Goal: Task Accomplishment & Management: Complete application form

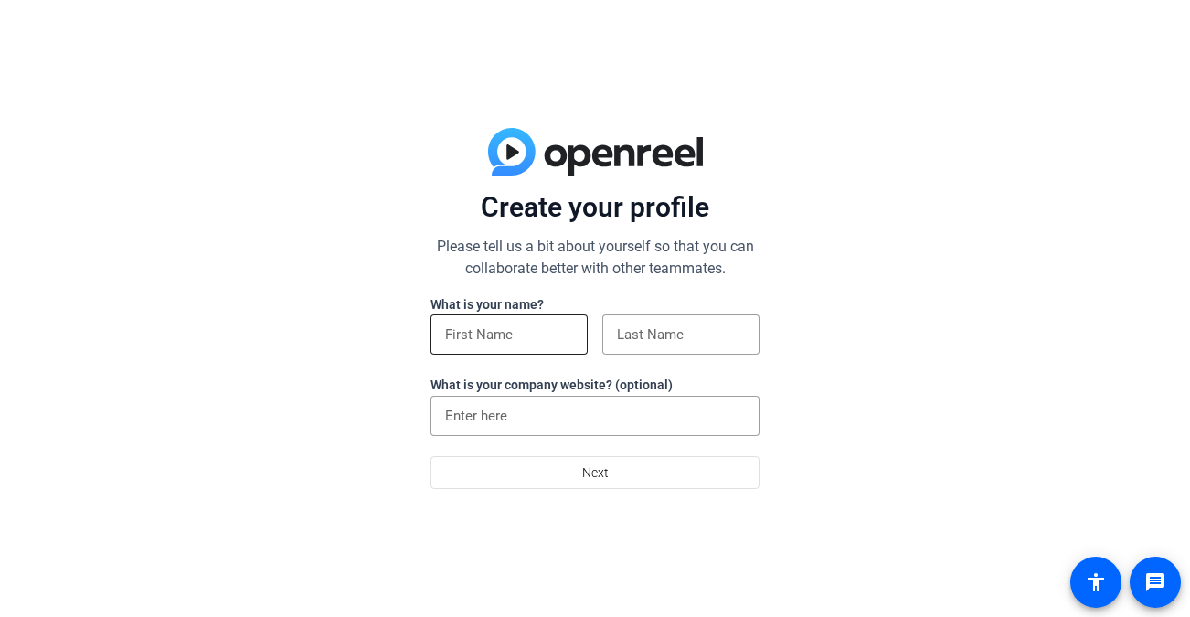
click at [472, 331] on input at bounding box center [509, 334] width 128 height 22
type input "Joshua"
click at [639, 331] on input at bounding box center [681, 334] width 128 height 22
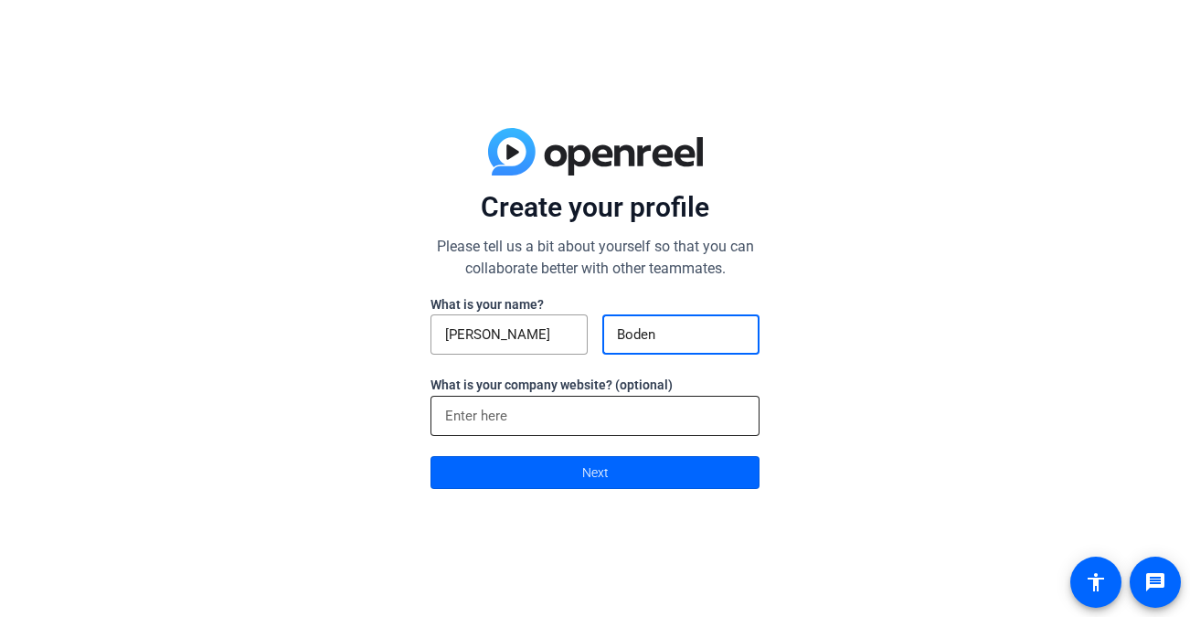
type input "Boden"
click at [592, 400] on div at bounding box center [595, 416] width 300 height 40
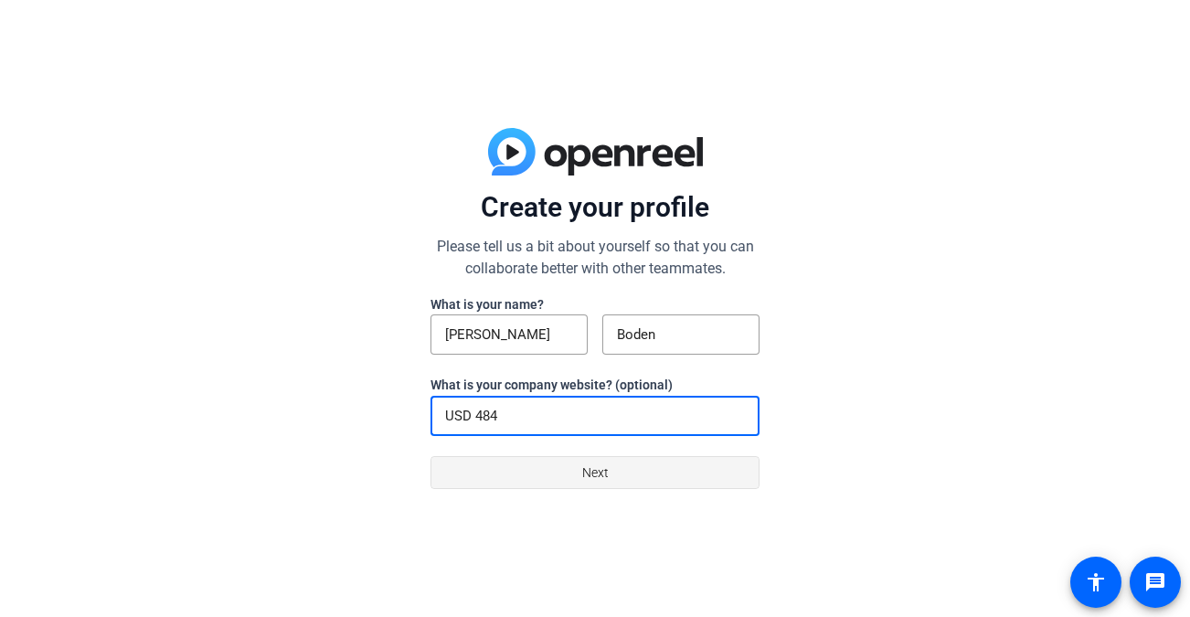
click at [597, 472] on span "Next" at bounding box center [595, 472] width 27 height 35
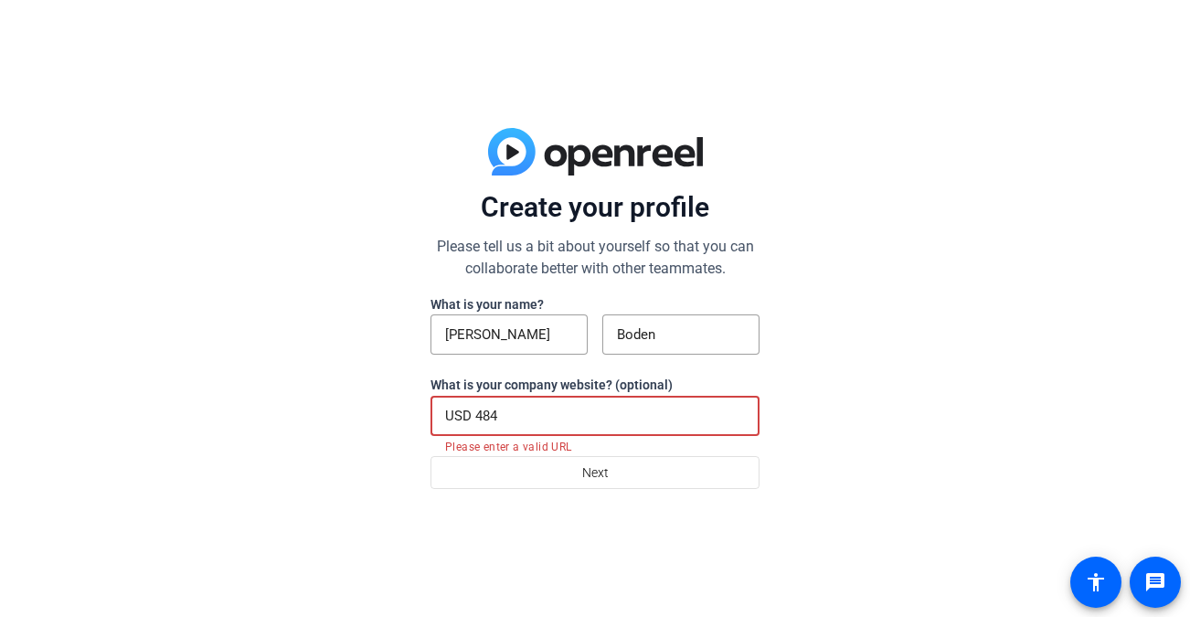
click at [515, 414] on input "USD 484" at bounding box center [595, 416] width 300 height 22
type input "w"
type input "W"
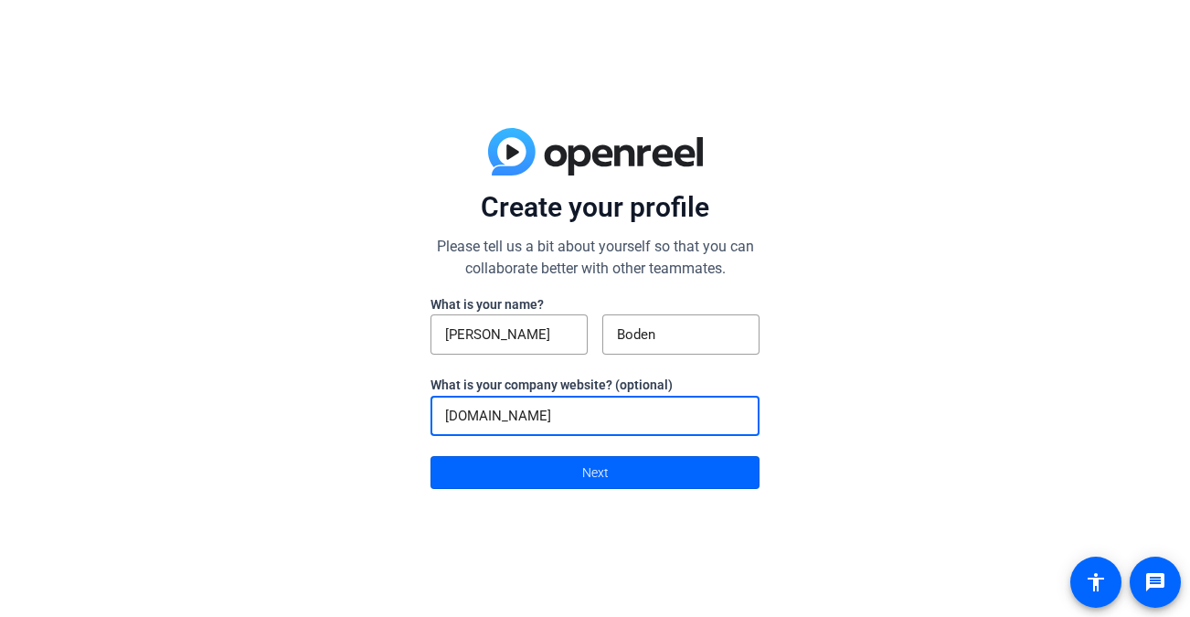
type input "www.fredoniaks.com"
click button "Next" at bounding box center [594, 472] width 329 height 33
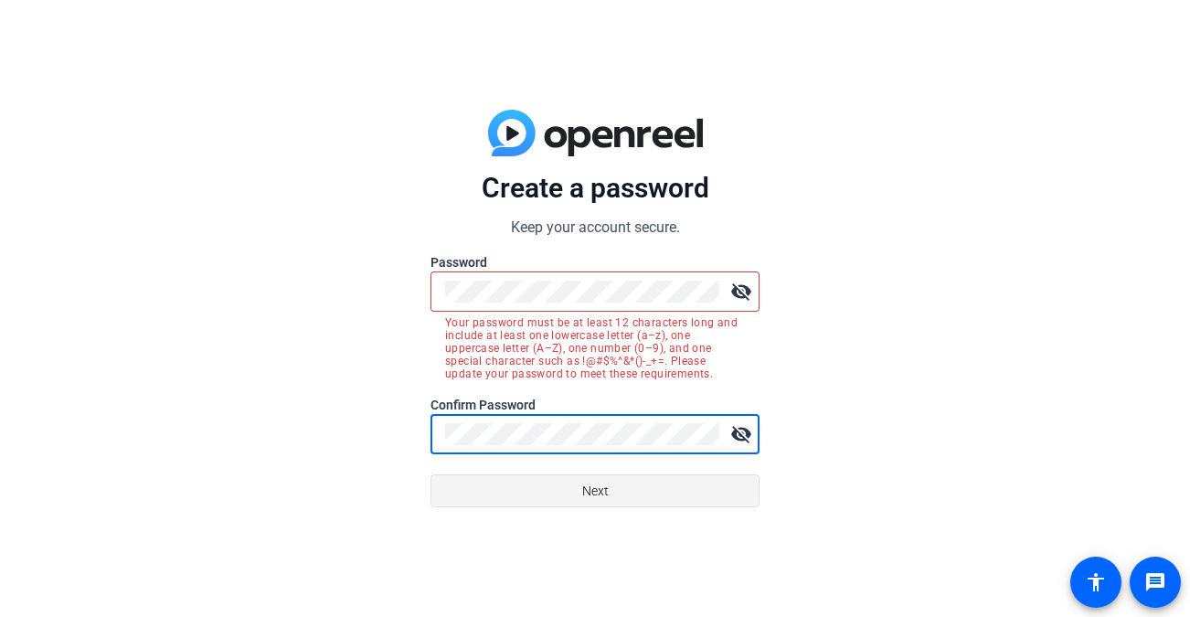
click at [493, 483] on span at bounding box center [594, 491] width 327 height 44
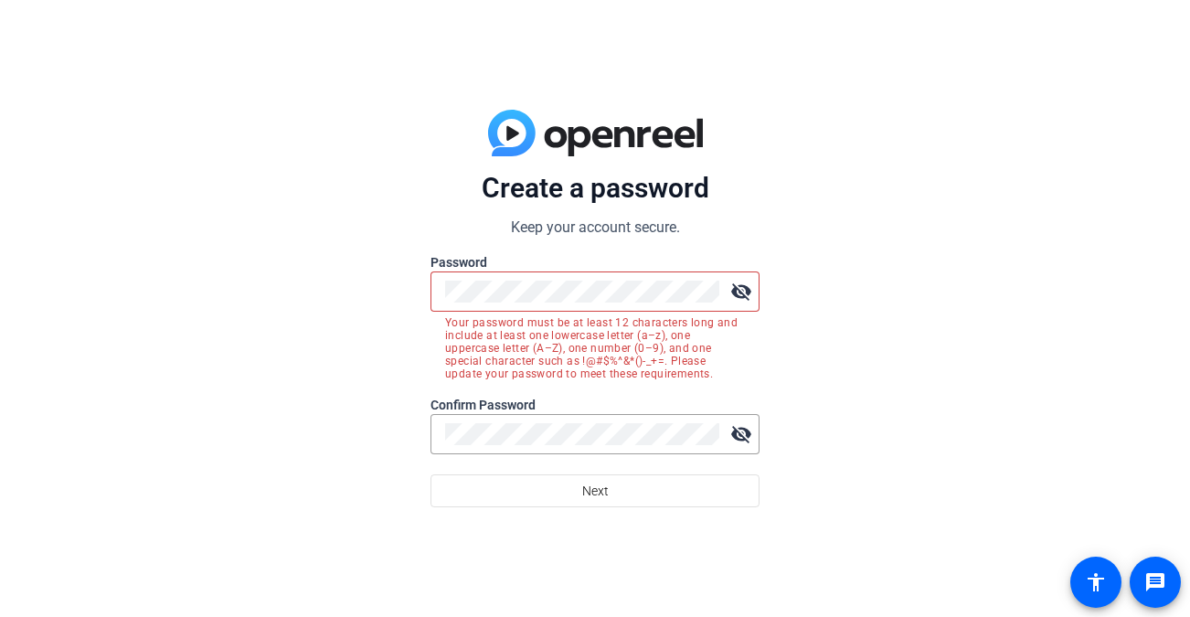
click at [740, 291] on mat-icon "visibility_off" at bounding box center [741, 291] width 37 height 37
click at [748, 439] on mat-icon "visibility_off" at bounding box center [741, 434] width 37 height 37
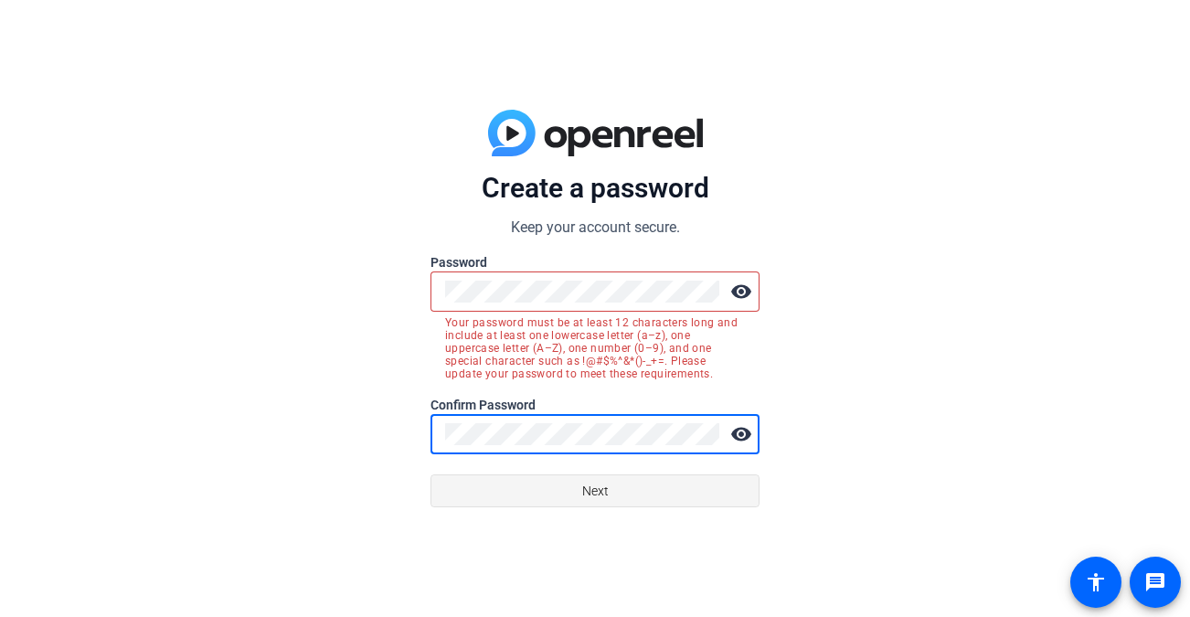
click at [645, 486] on span at bounding box center [594, 491] width 327 height 44
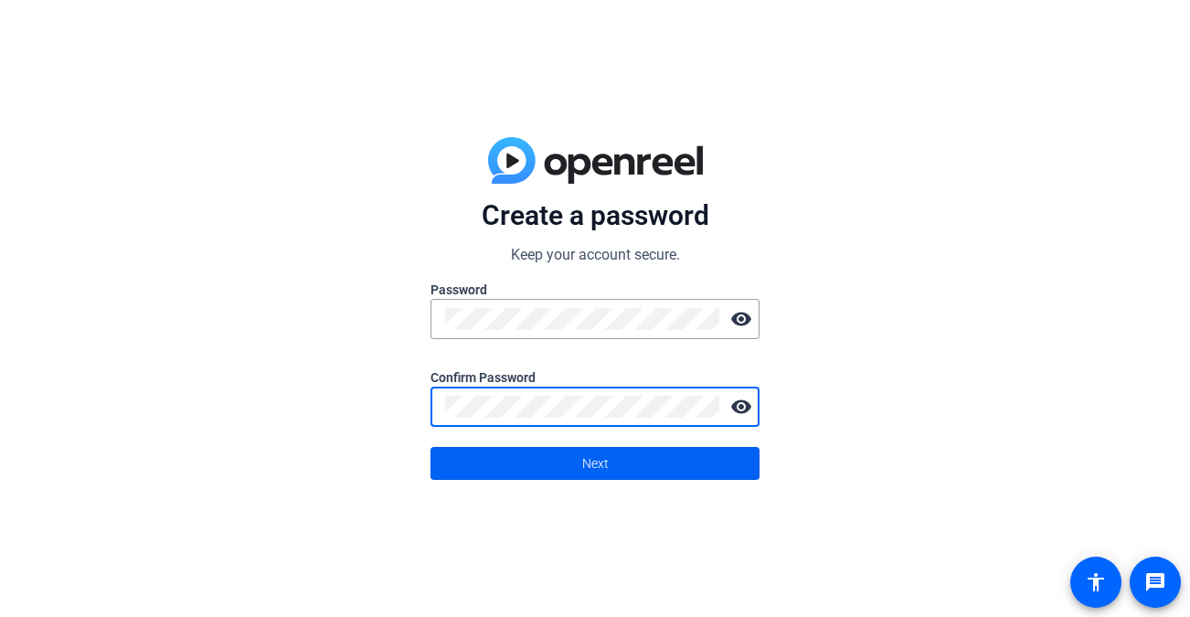
click at [555, 470] on span at bounding box center [594, 463] width 327 height 44
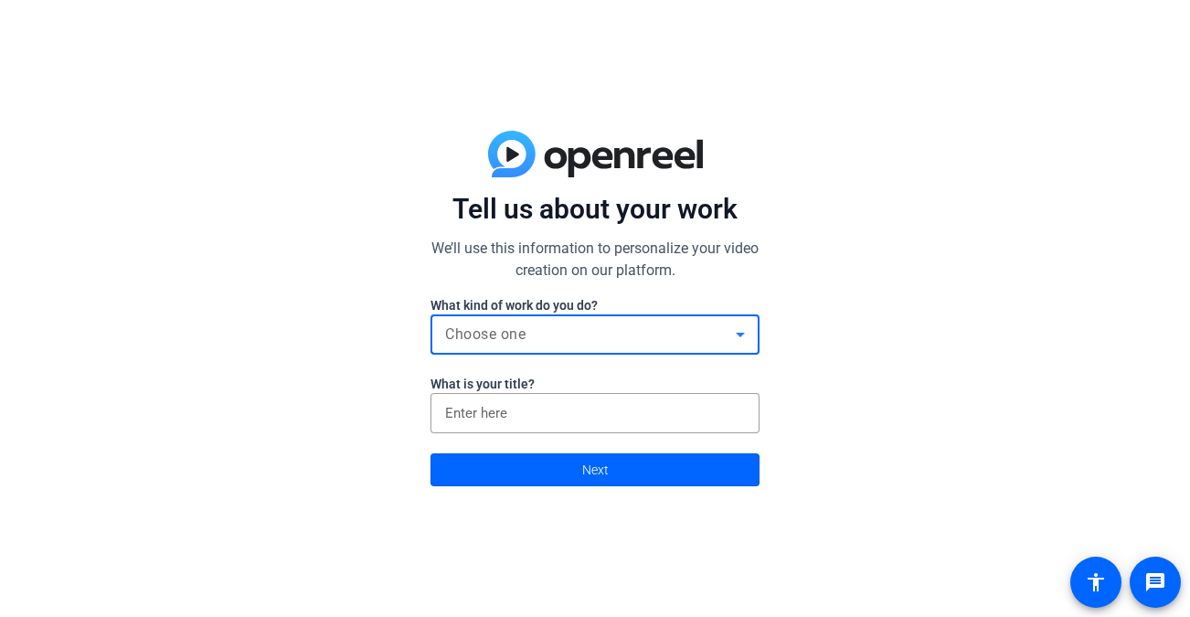
click at [565, 333] on div "Choose one" at bounding box center [590, 334] width 291 height 22
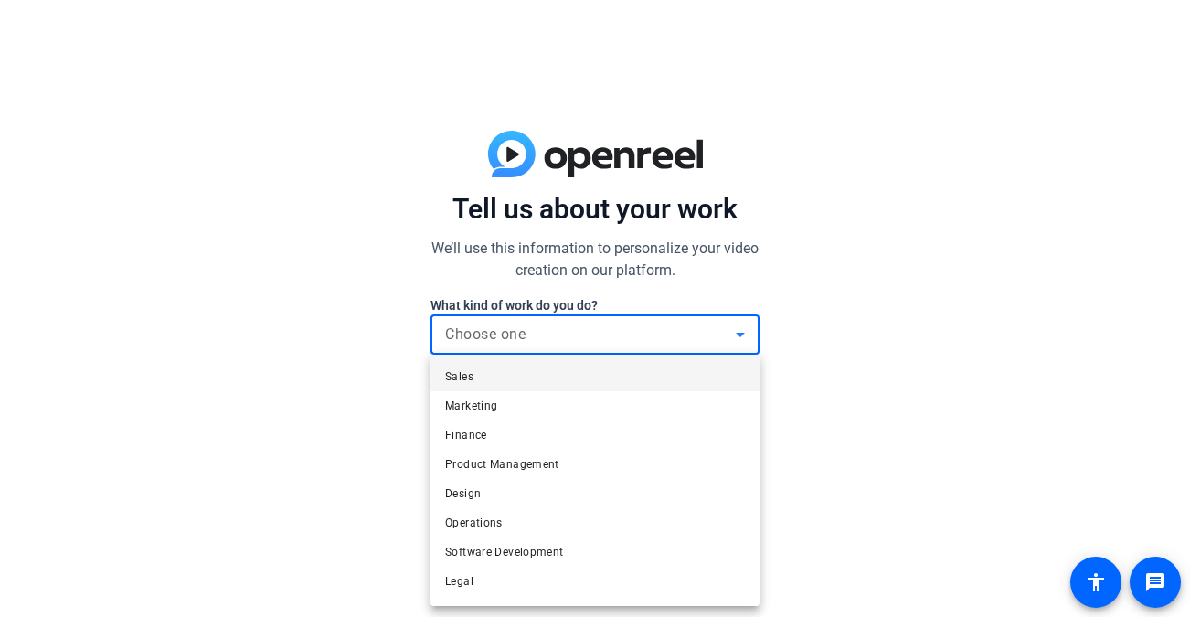
scroll to position [56, 0]
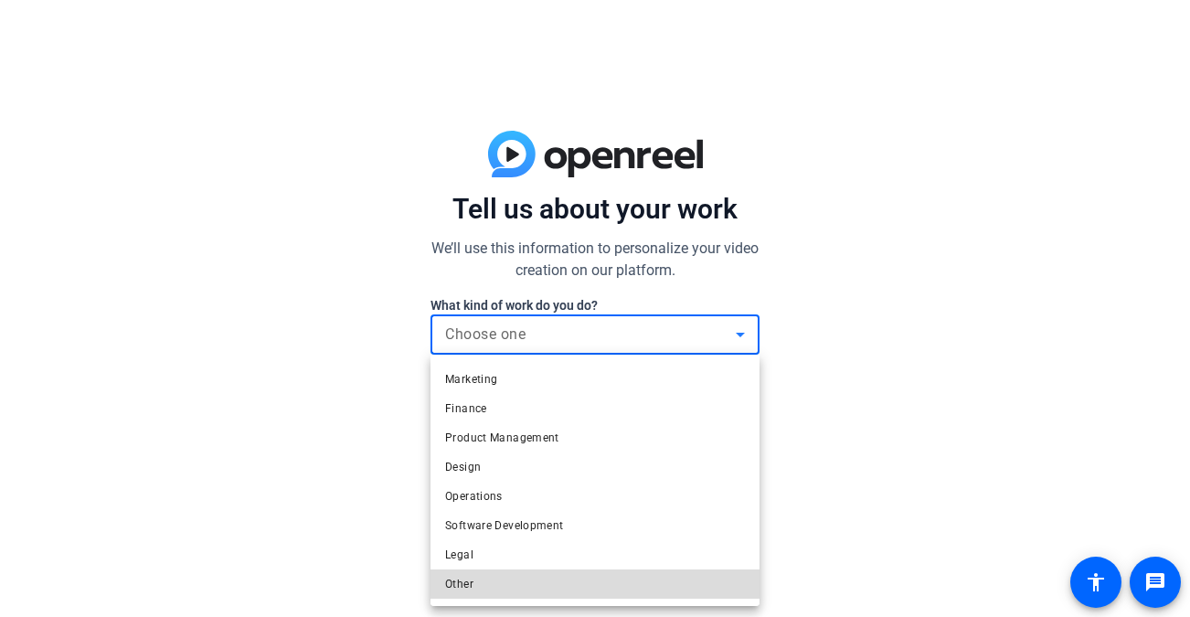
click at [462, 581] on span "Other" at bounding box center [459, 584] width 28 height 22
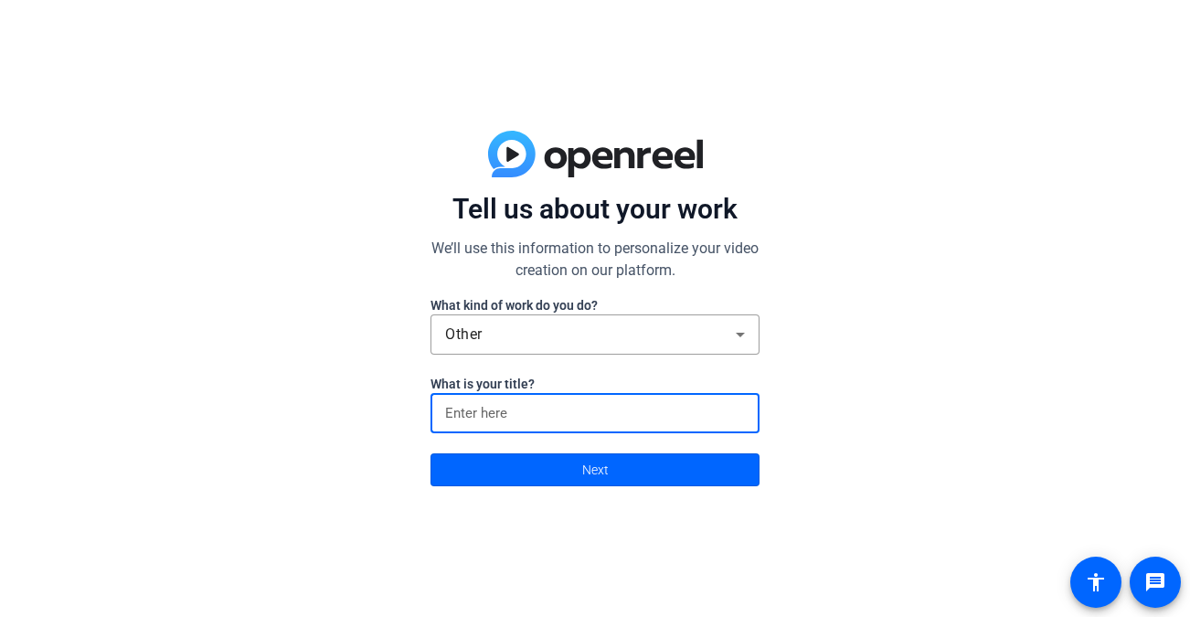
click at [483, 409] on input at bounding box center [595, 413] width 300 height 22
type input "Teacher"
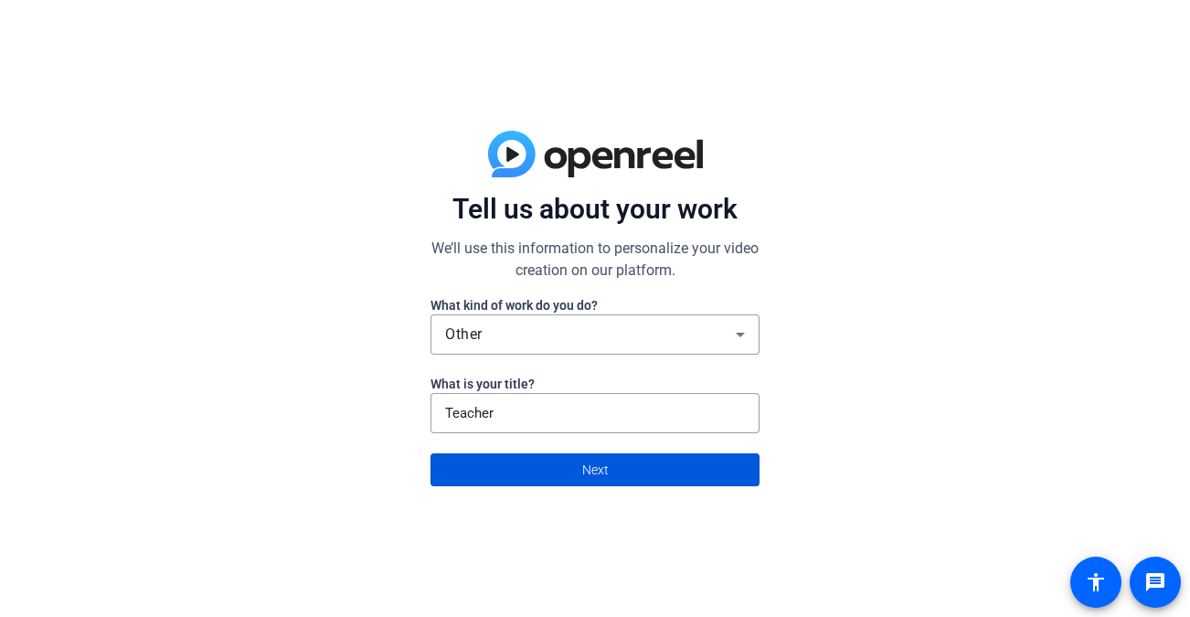
click at [522, 476] on span at bounding box center [594, 470] width 327 height 44
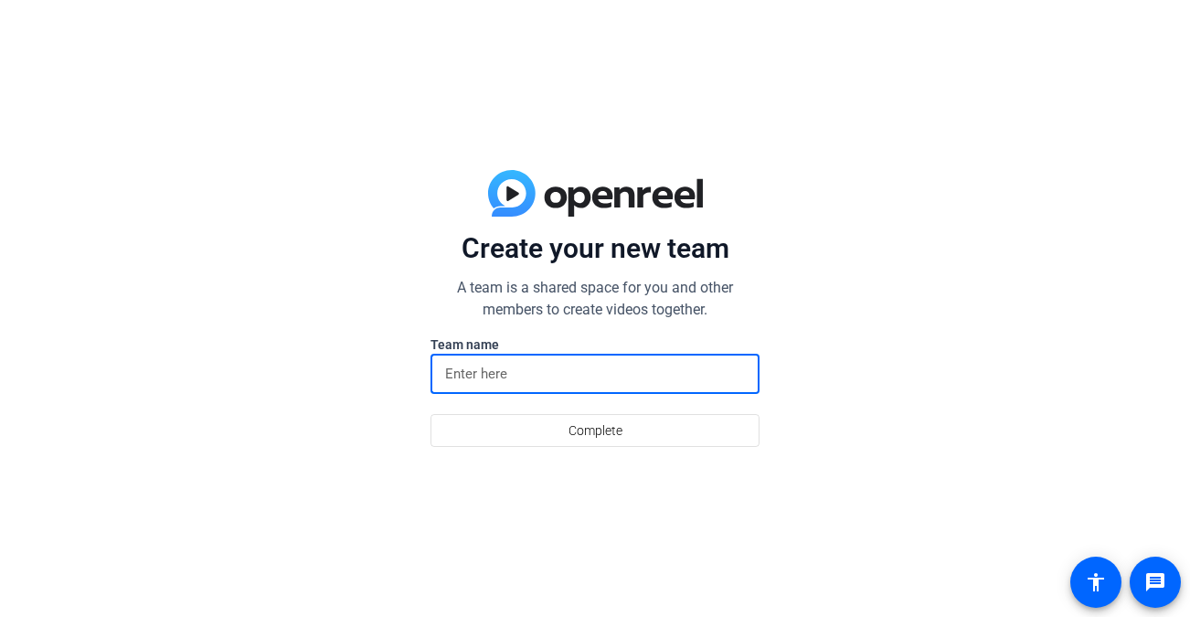
click at [525, 376] on input at bounding box center [595, 374] width 300 height 22
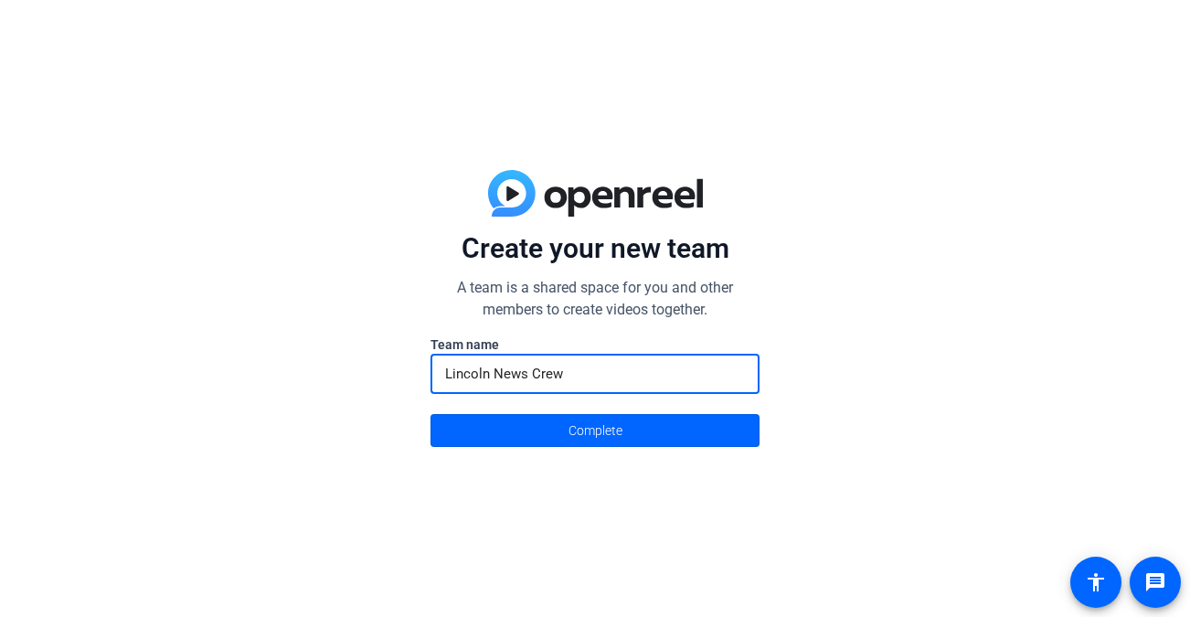
type input "Lincoln News Crew"
click at [430, 414] on button "Complete" at bounding box center [594, 430] width 329 height 33
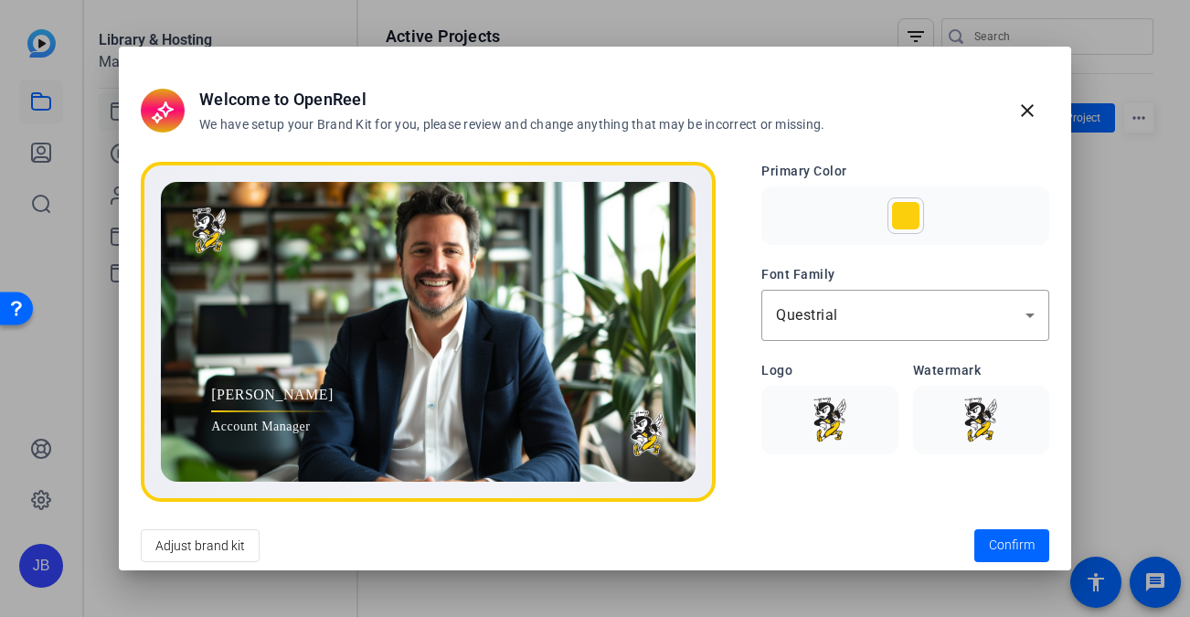
click at [843, 414] on img at bounding box center [829, 420] width 114 height 46
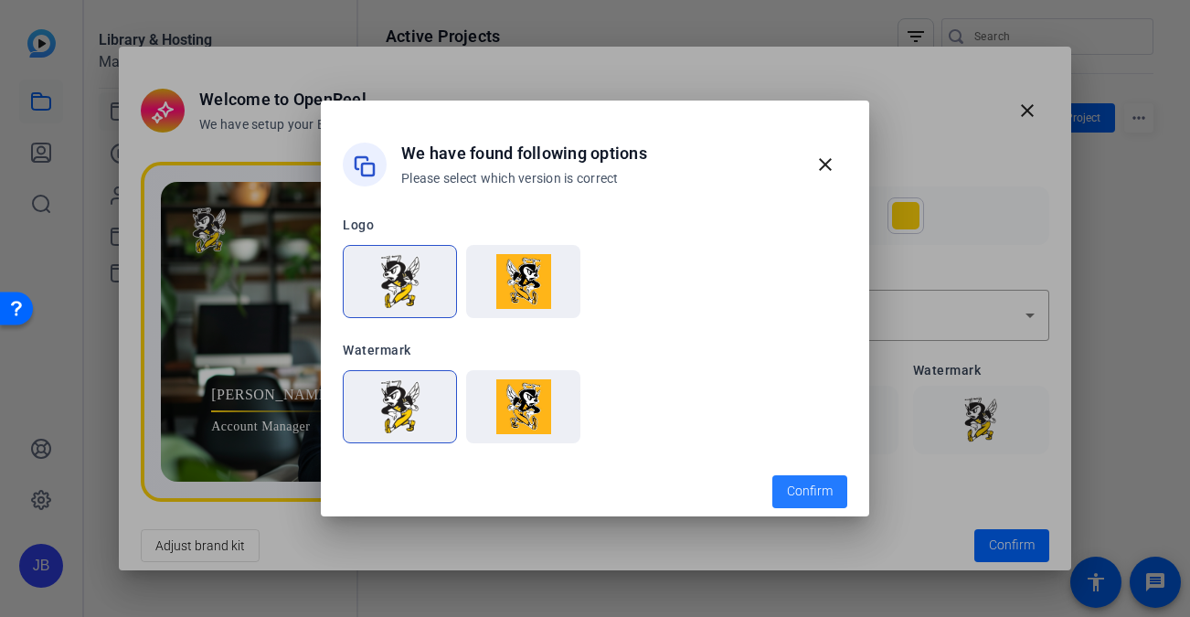
click at [809, 496] on span "Confirm" at bounding box center [810, 491] width 46 height 19
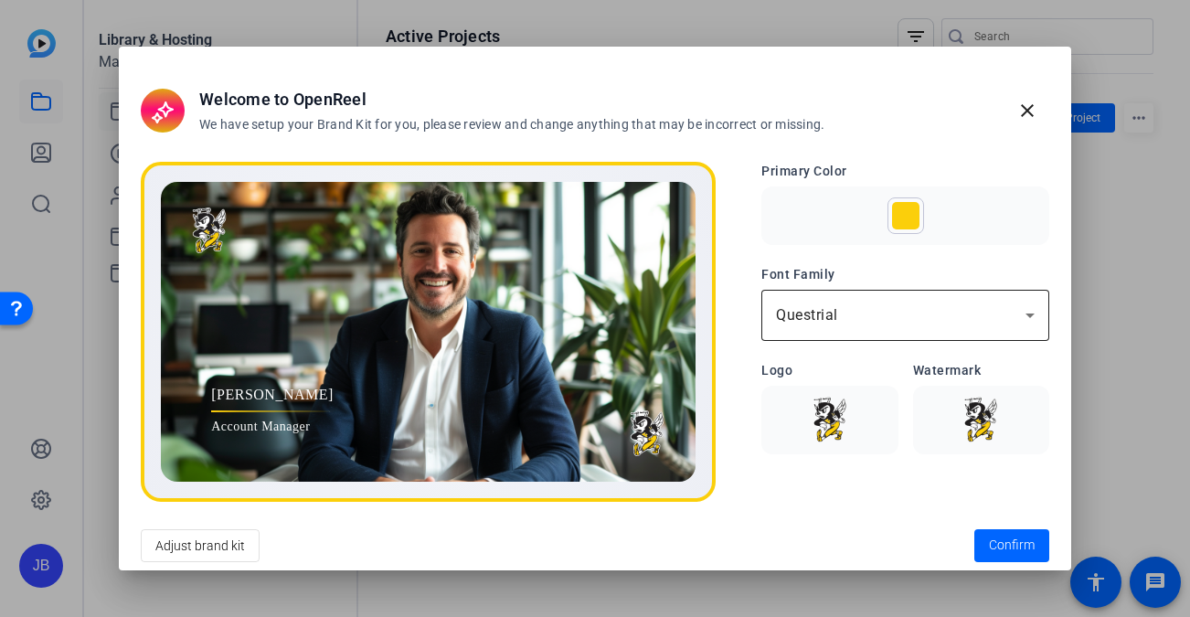
click at [840, 324] on div "Questrial" at bounding box center [900, 315] width 249 height 22
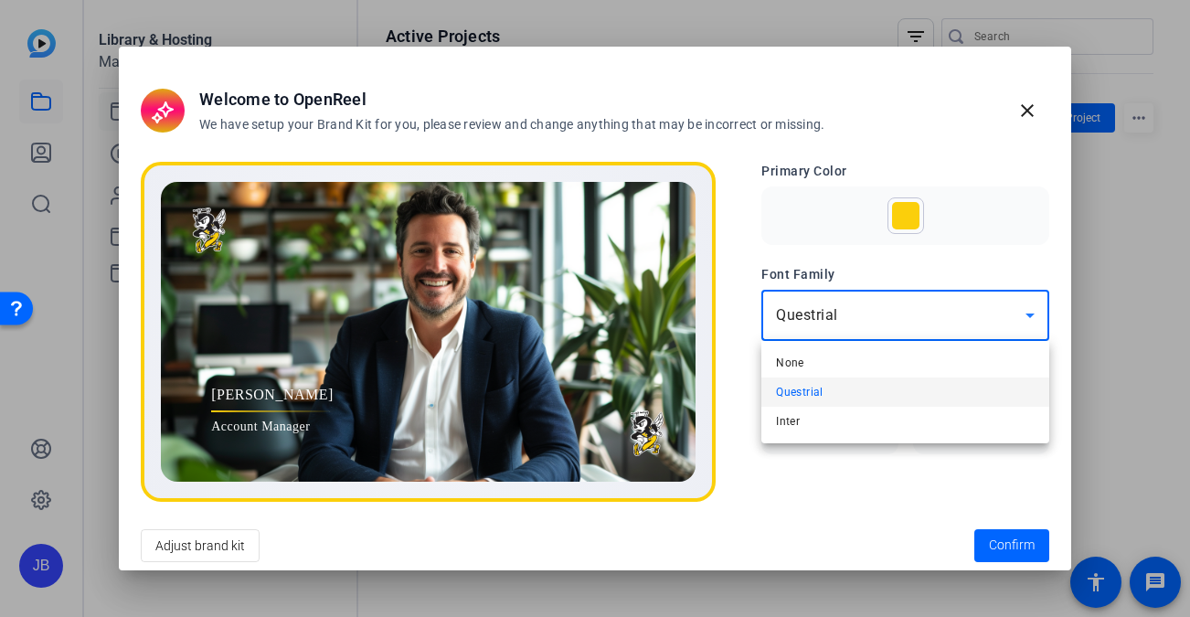
click at [809, 256] on div at bounding box center [595, 308] width 1190 height 617
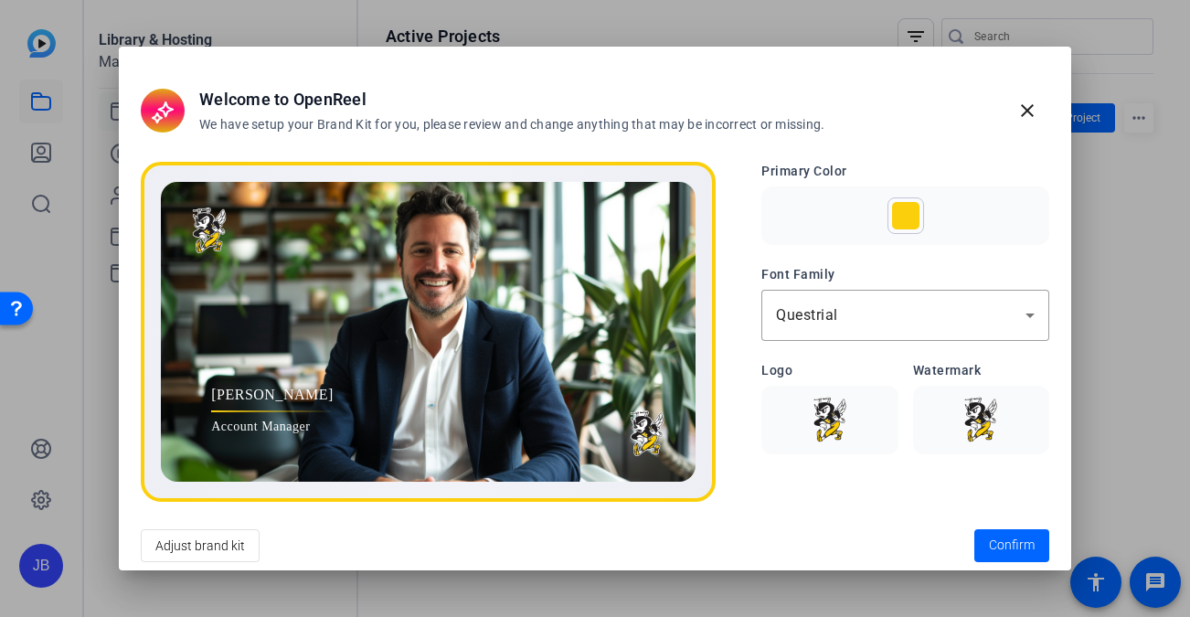
click at [732, 373] on div "John Doe Account Manager Primary Color Font Family Questrial Logo Watermark" at bounding box center [595, 332] width 908 height 340
click at [1005, 546] on span "Confirm" at bounding box center [1012, 545] width 46 height 19
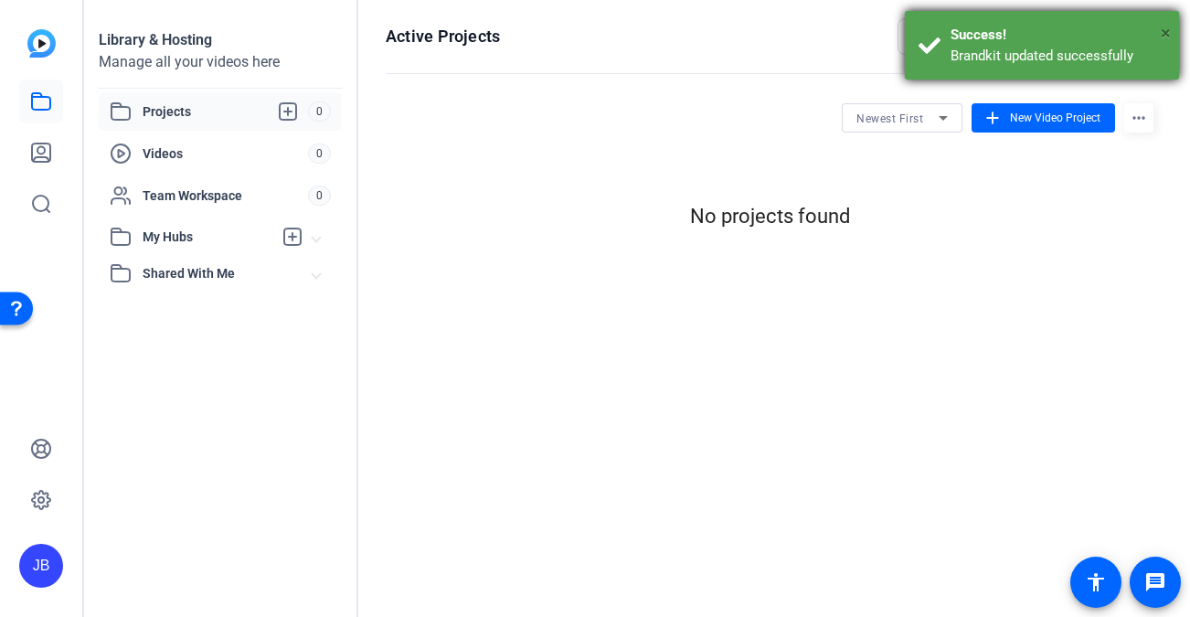
click at [1165, 29] on span "×" at bounding box center [1166, 33] width 10 height 22
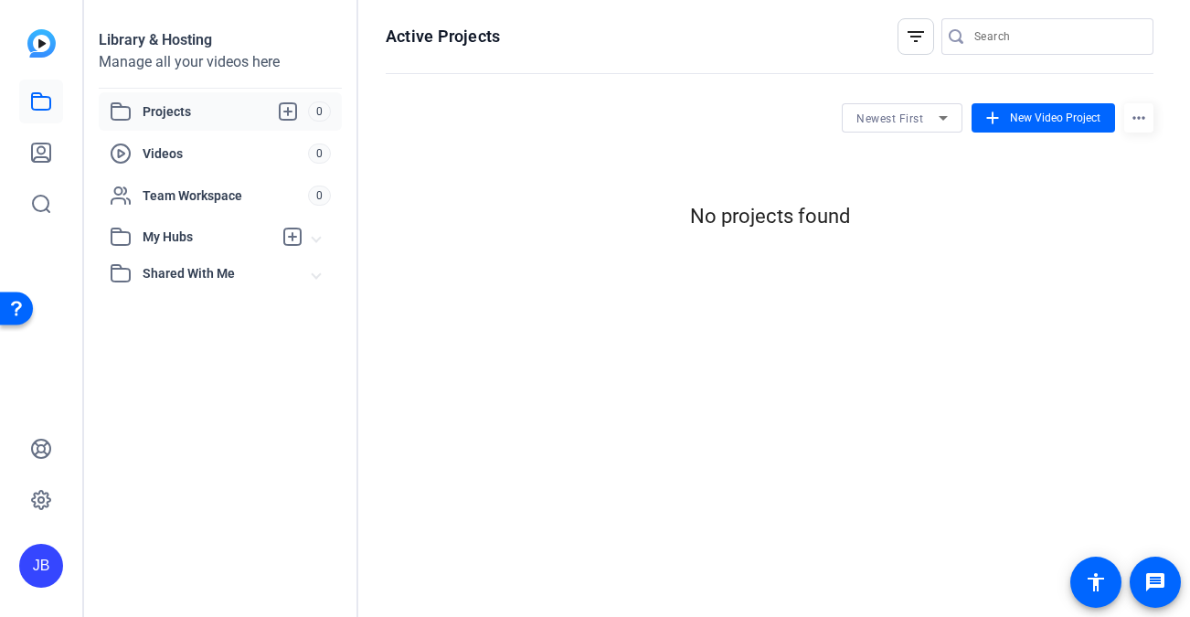
click at [39, 48] on img at bounding box center [41, 43] width 28 height 28
click at [438, 34] on h1 "Active Projects" at bounding box center [443, 37] width 114 height 22
